Goal: Task Accomplishment & Management: Manage account settings

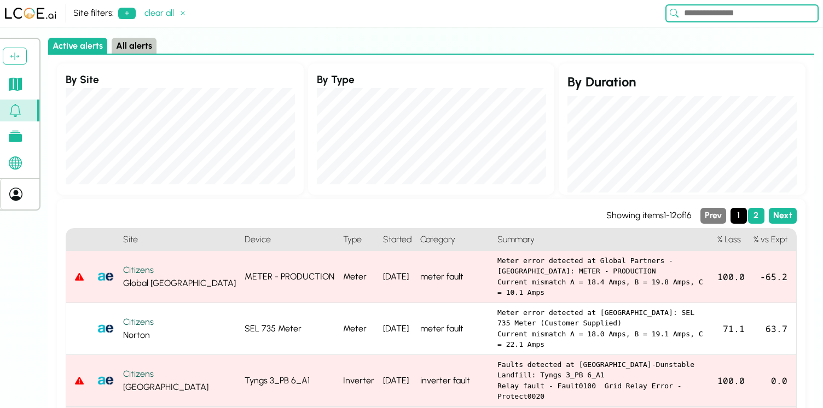
drag, startPoint x: 89, startPoint y: 282, endPoint x: 34, endPoint y: 282, distance: 54.7
click at [34, 282] on div "Settings Logout [PERSON_NAME][DOMAIN_NAME][EMAIL_ADDRESS][DOMAIN_NAME] Active a…" at bounding box center [411, 223] width 823 height 370
drag, startPoint x: 109, startPoint y: 287, endPoint x: 8, endPoint y: 271, distance: 102.5
click at [8, 271] on div "Settings Logout [PERSON_NAME][DOMAIN_NAME][EMAIL_ADDRESS][DOMAIN_NAME] Active a…" at bounding box center [411, 223] width 823 height 370
